Goal: Navigation & Orientation: Go to known website

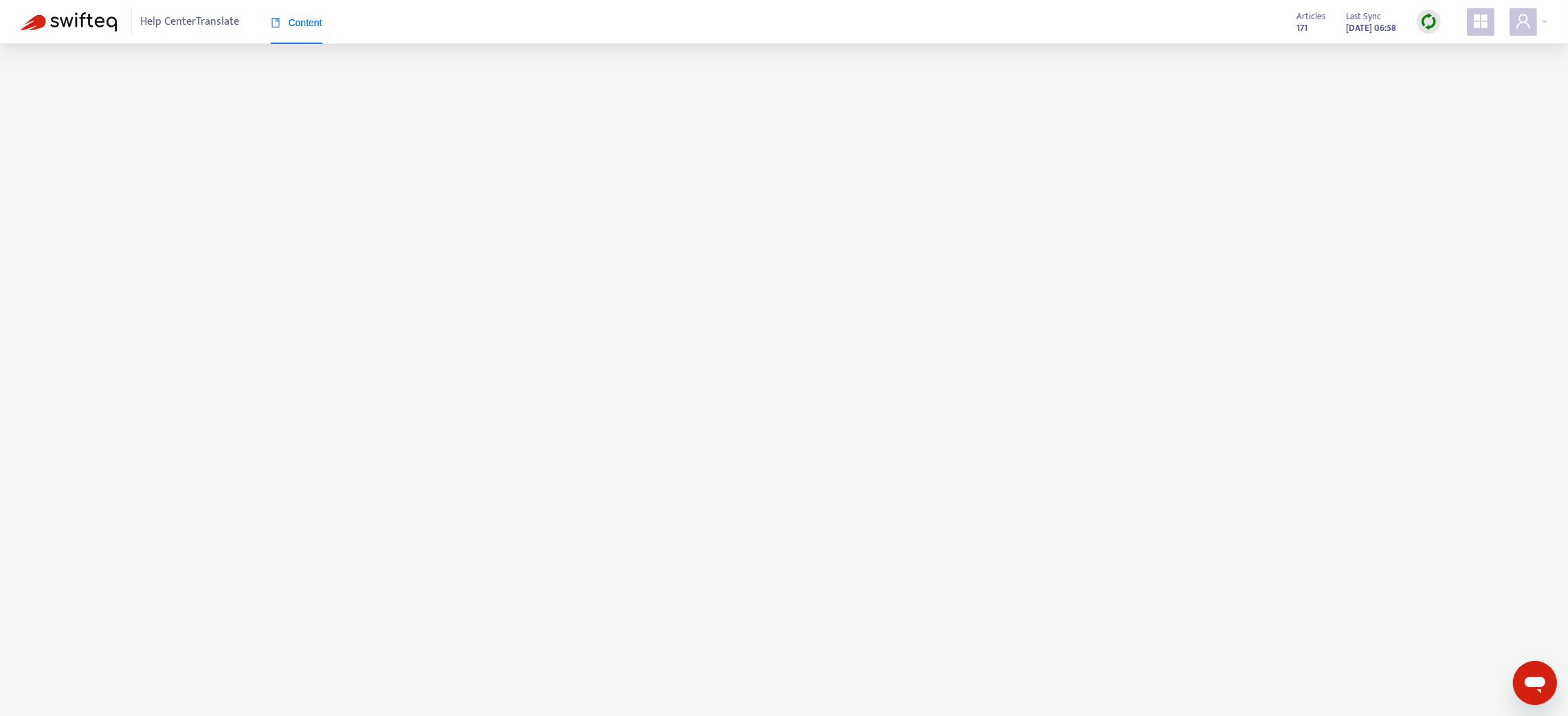
click at [460, 161] on main at bounding box center [784, 401] width 1568 height 716
click at [1543, 24] on div at bounding box center [1528, 22] width 38 height 27
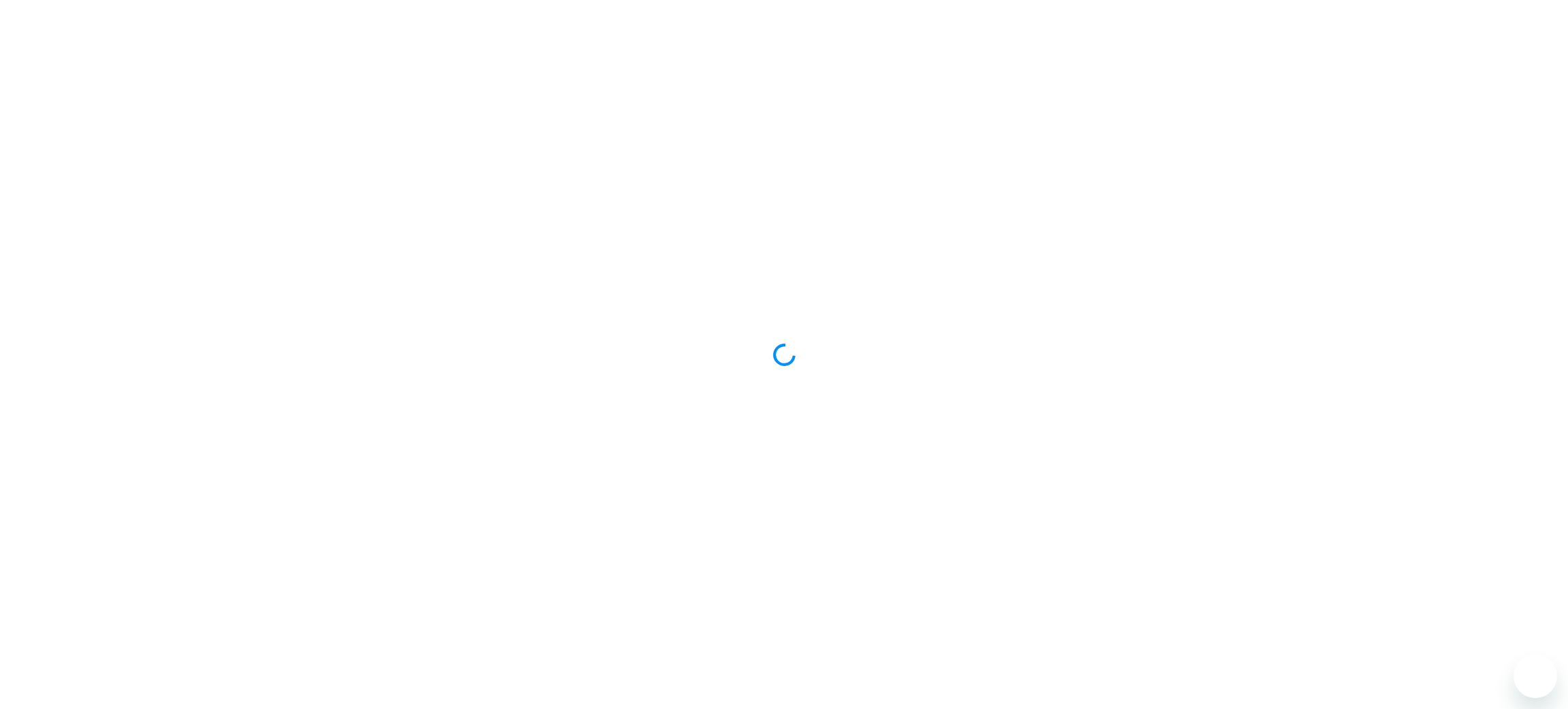
click at [575, 196] on div at bounding box center [784, 354] width 1568 height 709
